Goal: Task Accomplishment & Management: Check status

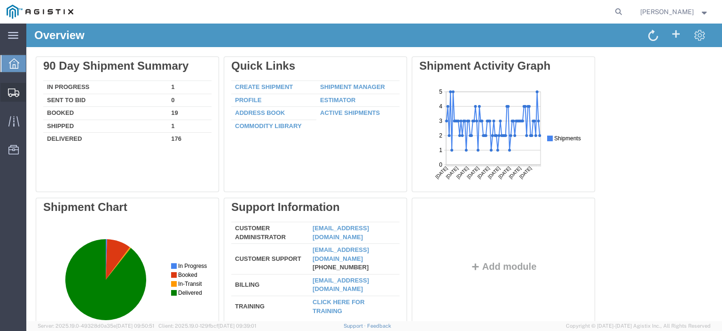
click at [32, 95] on span "Shipments" at bounding box center [29, 92] width 7 height 19
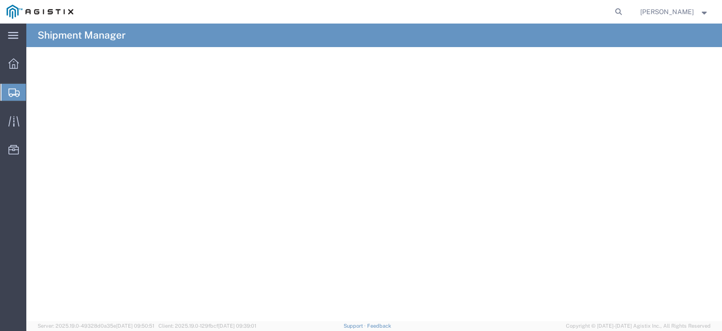
click at [0, 0] on span "Shipment Manager" at bounding box center [0, 0] width 0 height 0
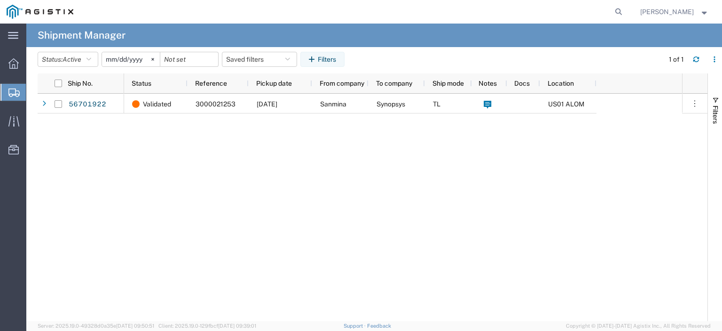
click at [31, 90] on span "Shipments" at bounding box center [30, 92] width 8 height 19
click at [33, 92] on span "Shipments" at bounding box center [30, 92] width 8 height 19
click at [33, 93] on span "Shipments" at bounding box center [30, 92] width 8 height 19
click at [130, 154] on div "Validated 3000021253 09/05/2025 Sanmina Synopsys TL US01 ALOM" at bounding box center [403, 207] width 558 height 227
click at [77, 54] on button "Status: Active" at bounding box center [68, 59] width 61 height 15
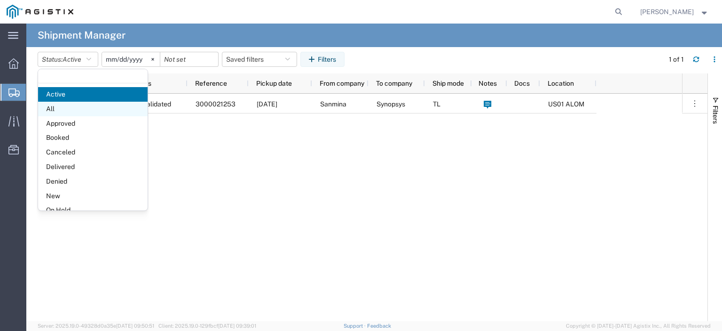
click at [71, 110] on span "All" at bounding box center [93, 109] width 110 height 15
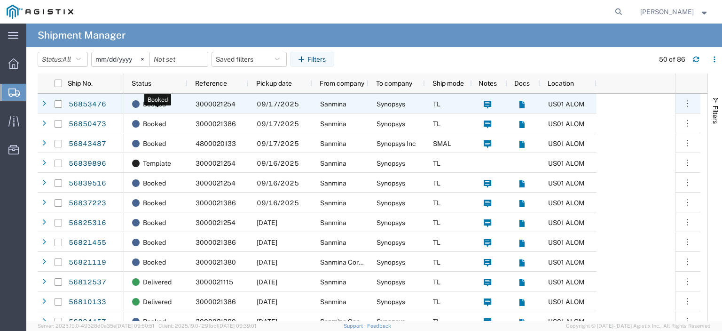
click at [148, 105] on span "Booked" at bounding box center [154, 104] width 23 height 20
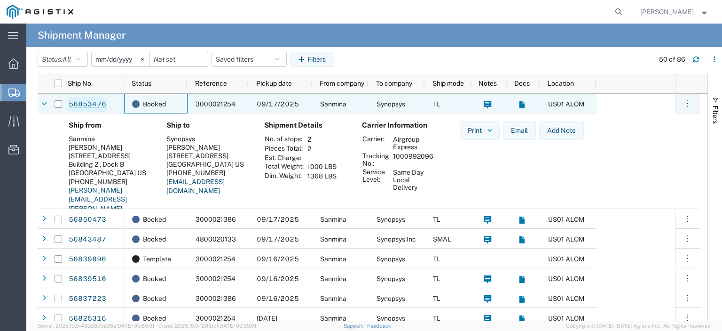
click at [88, 102] on link "56853476" at bounding box center [87, 104] width 39 height 15
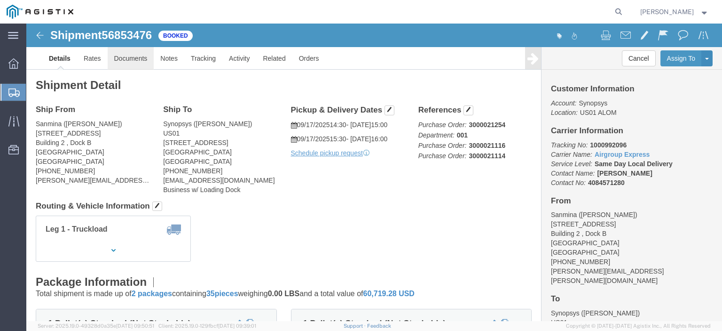
click link "Documents"
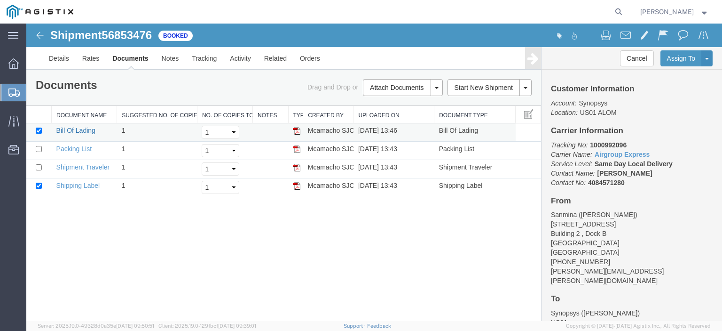
click at [71, 126] on link "Bill Of Lading" at bounding box center [75, 130] width 39 height 8
click at [85, 134] on td "Bill Of Lading" at bounding box center [84, 132] width 65 height 18
click at [85, 126] on link "Bill Of Lading" at bounding box center [75, 130] width 39 height 8
click at [77, 210] on div "Shipment 56853476 4 of 4 Booked Details Rates Documents Notes Tracking Activity…" at bounding box center [374, 172] width 696 height 297
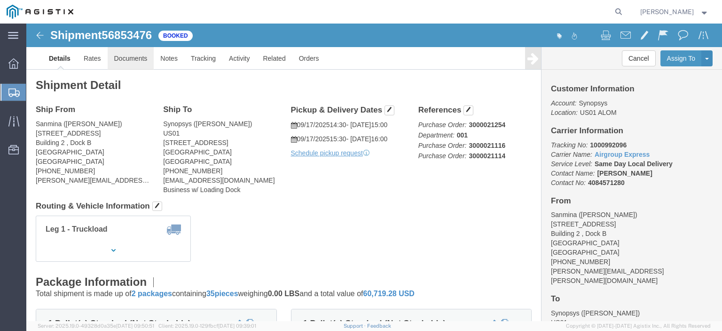
click link "Documents"
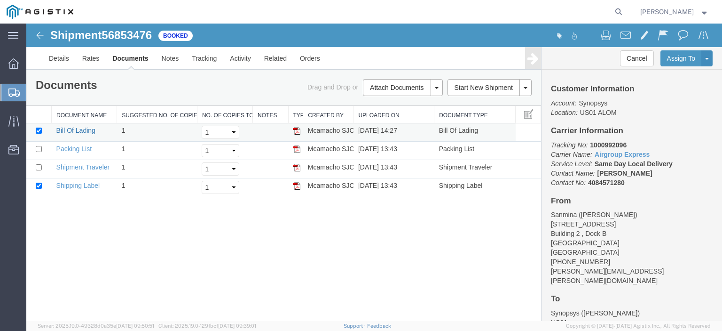
click at [78, 130] on link "Bill Of Lading" at bounding box center [75, 130] width 39 height 8
click at [153, 238] on div "Shipment 56853476 4 of 4 Booked Details Rates Documents Notes Tracking Activity…" at bounding box center [374, 172] width 696 height 297
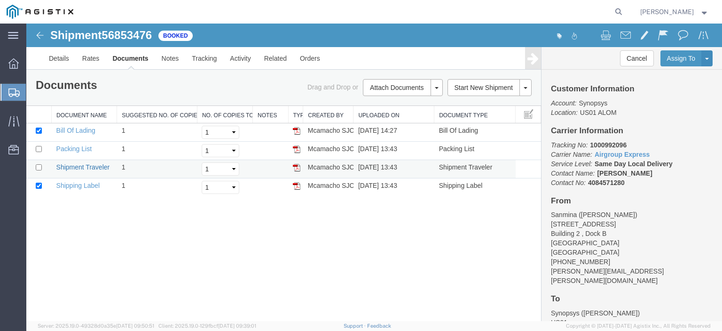
click at [94, 168] on link "Shipment Traveler" at bounding box center [83, 167] width 54 height 8
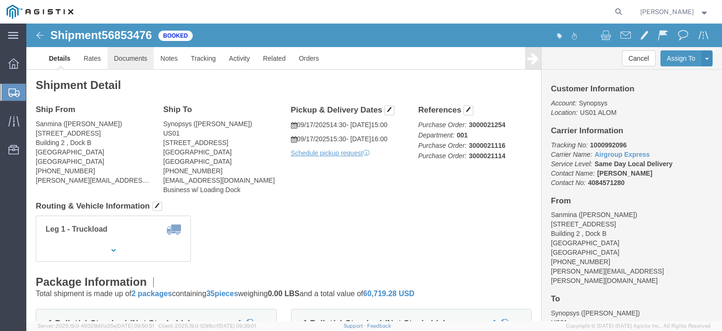
click link "Documents"
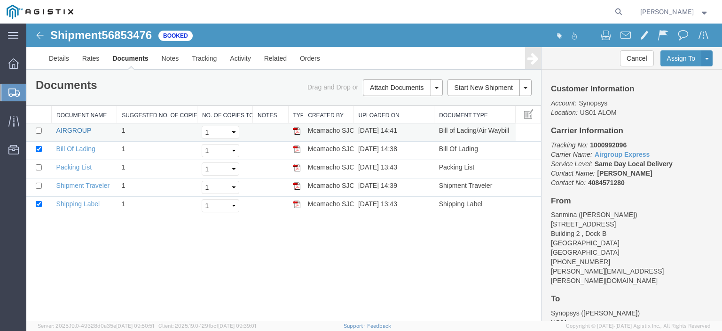
click at [85, 127] on link "AIRGROUP" at bounding box center [73, 130] width 35 height 8
